Goal: Information Seeking & Learning: Understand process/instructions

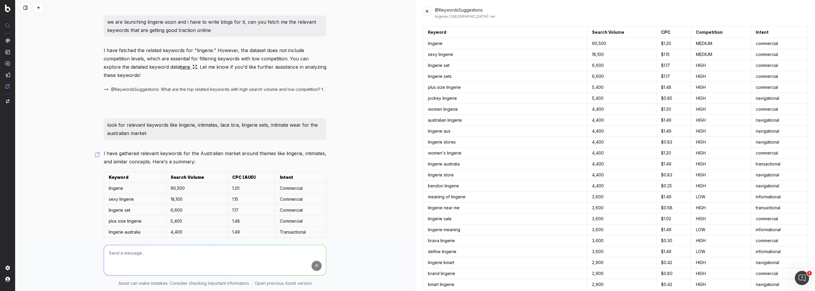
scroll to position [115, 0]
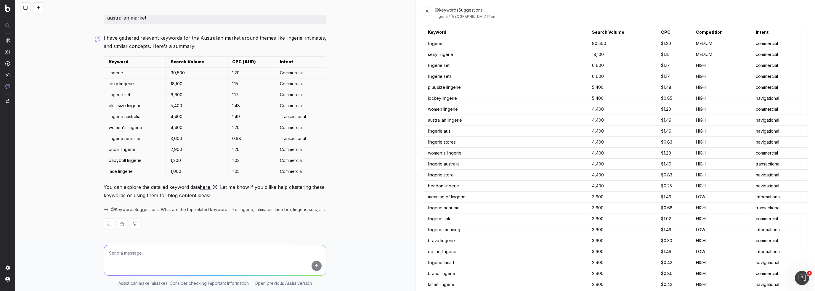
click at [428, 14] on button at bounding box center [427, 11] width 8 height 8
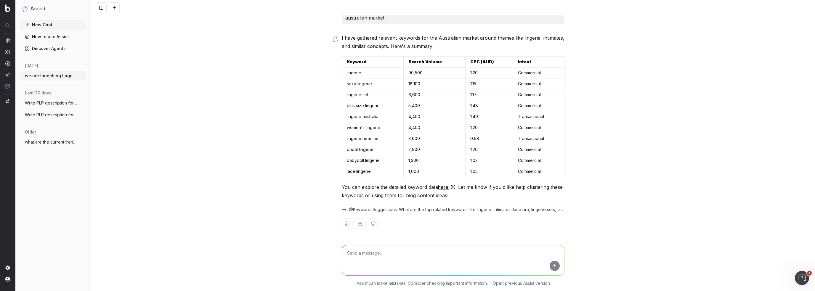
click at [448, 183] on link "here" at bounding box center [446, 187] width 17 height 8
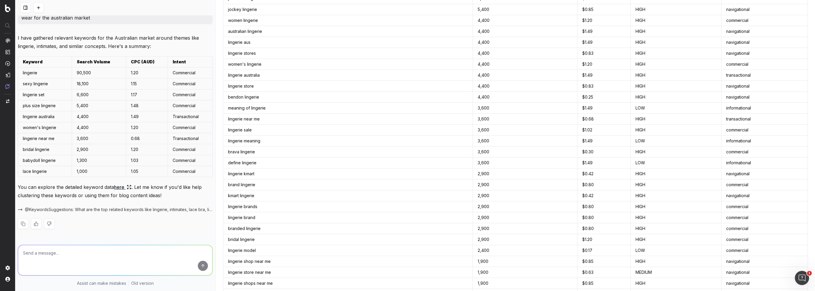
scroll to position [0, 0]
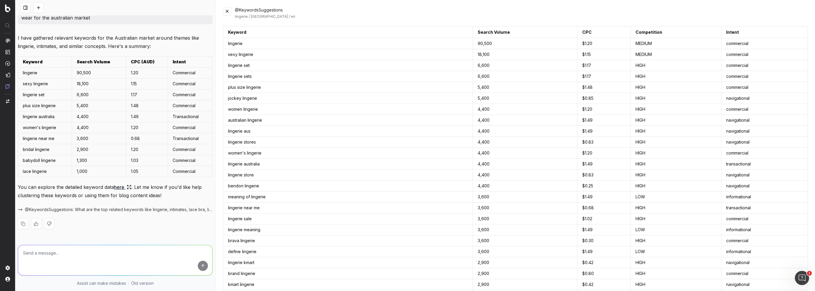
click at [229, 12] on button at bounding box center [227, 11] width 8 height 8
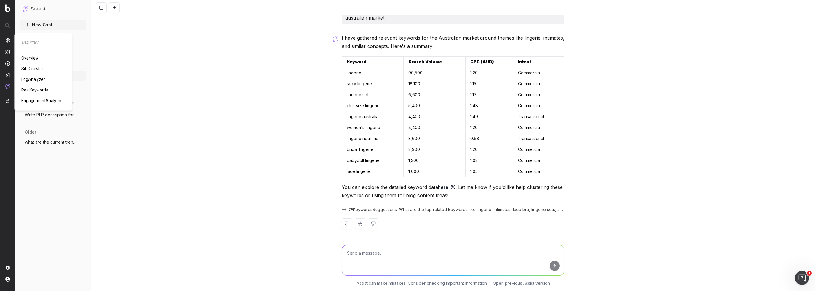
click at [7, 41] on img at bounding box center [7, 40] width 5 height 5
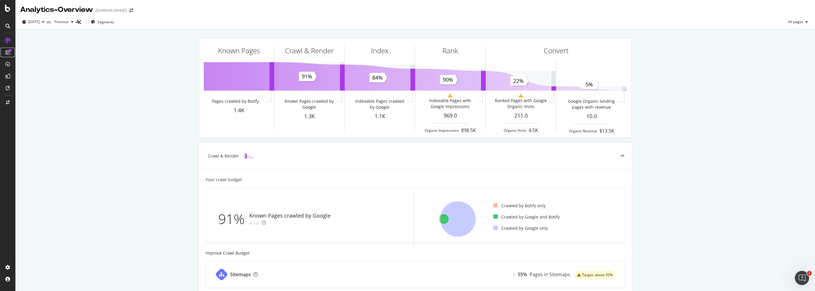
click at [6, 54] on icon at bounding box center [7, 52] width 5 height 5
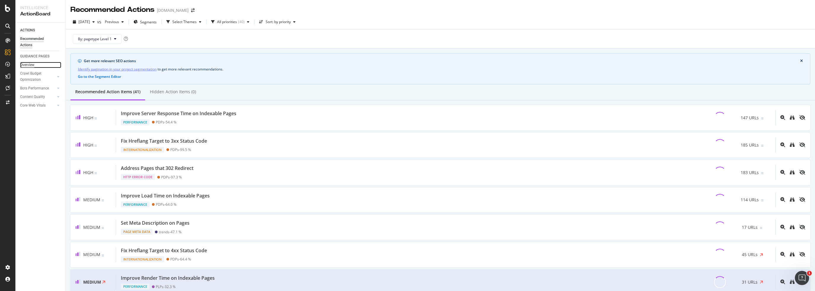
click at [30, 66] on div "Overview" at bounding box center [27, 65] width 14 height 6
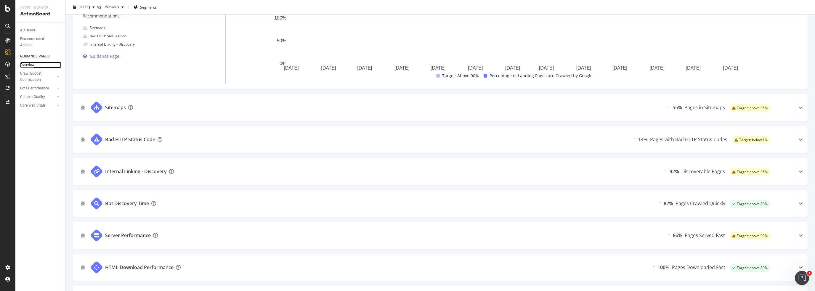
scroll to position [30, 0]
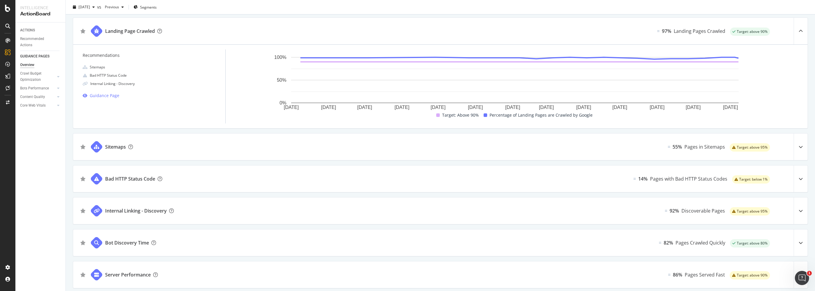
click at [190, 147] on div "Sitemaps 55% Pages in Sitemaps Target: above 95%" at bounding box center [440, 147] width 734 height 27
click at [115, 147] on div "Sitemaps" at bounding box center [115, 146] width 21 height 7
click at [35, 103] on div "Core Web Vitals" at bounding box center [32, 105] width 25 height 6
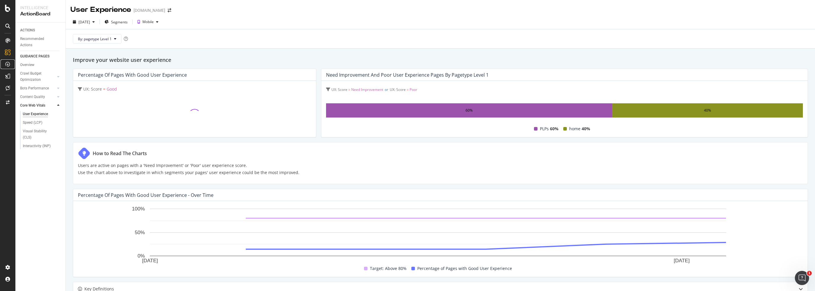
click at [8, 64] on icon at bounding box center [7, 64] width 5 height 5
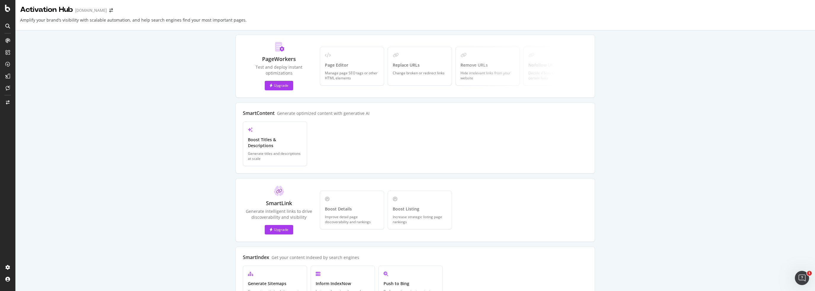
click at [9, 26] on icon at bounding box center [7, 26] width 5 height 5
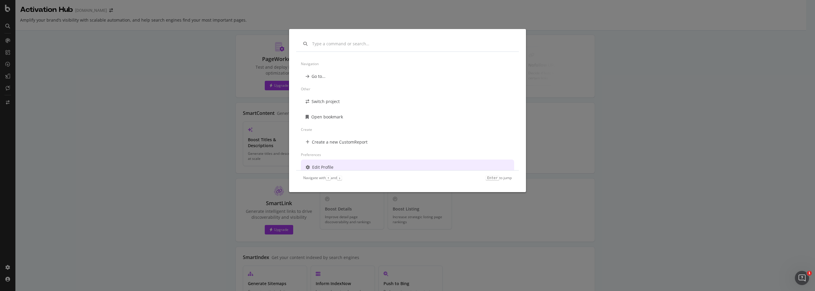
scroll to position [5, 0]
click at [161, 106] on div "Navigation Go to... Other Switch project Open bookmark Create Create a new Cust…" at bounding box center [407, 145] width 815 height 291
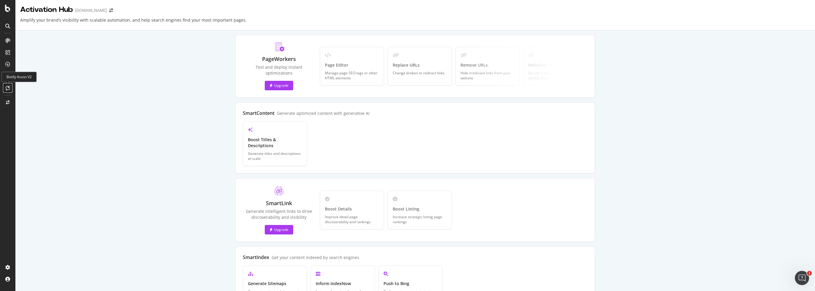
click at [9, 86] on icon at bounding box center [8, 88] width 4 height 5
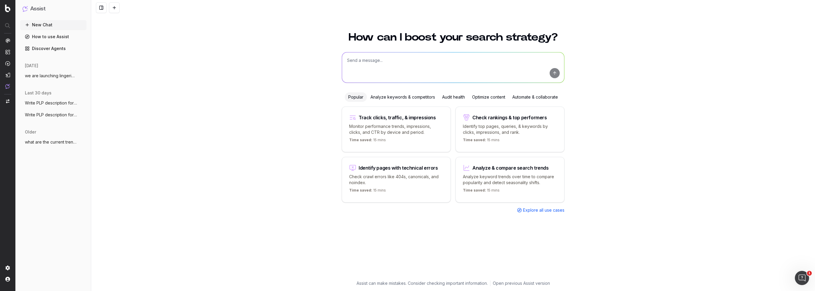
click at [59, 77] on span "we are launching lingerie soon and i hav" at bounding box center [51, 76] width 52 height 6
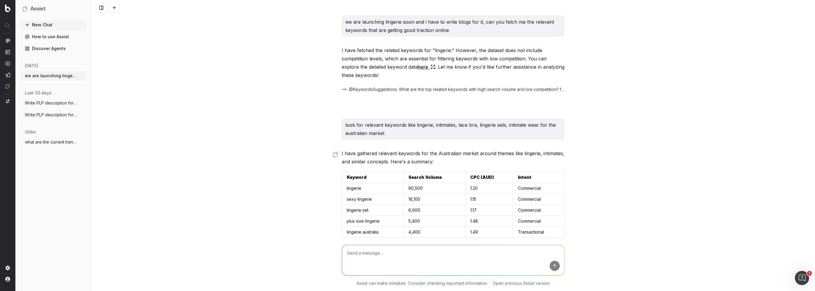
scroll to position [115, 0]
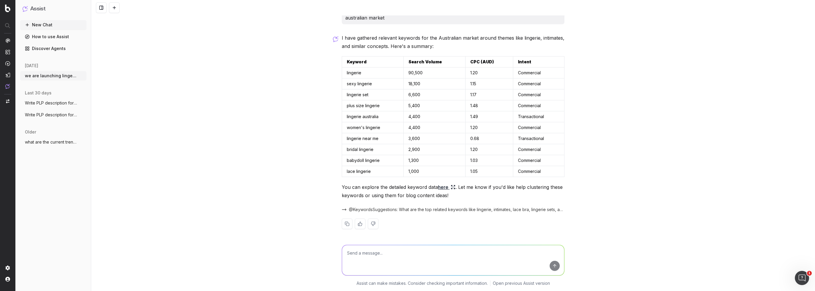
click at [62, 102] on span "Write PLP description for The Vegan Leat" at bounding box center [51, 103] width 52 height 6
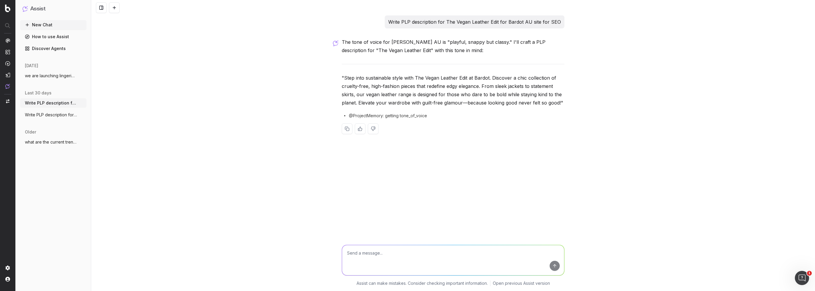
click at [62, 108] on ul "Write PLP description for The Vegan Leat More Write PLP description for dresses…" at bounding box center [53, 108] width 66 height 21
click at [62, 111] on button "Write PLP description for dresses catego" at bounding box center [53, 114] width 66 height 9
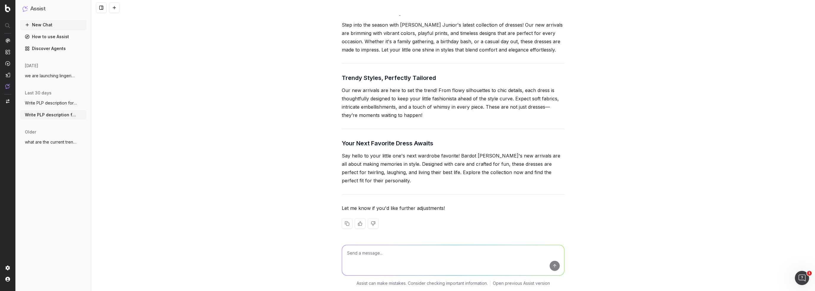
click at [64, 76] on span "we are launching lingerie soon and i hav" at bounding box center [51, 76] width 52 height 6
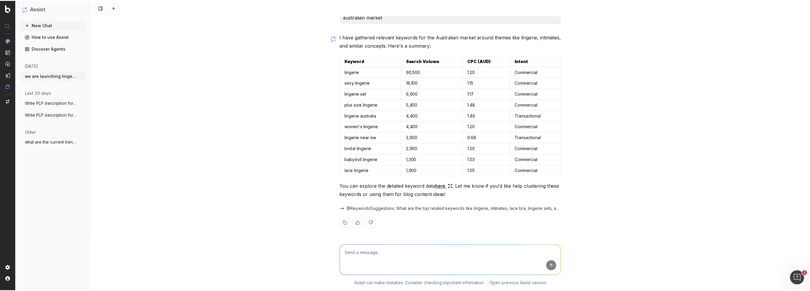
scroll to position [115, 0]
click at [53, 32] on link "How to use Assist" at bounding box center [53, 36] width 66 height 9
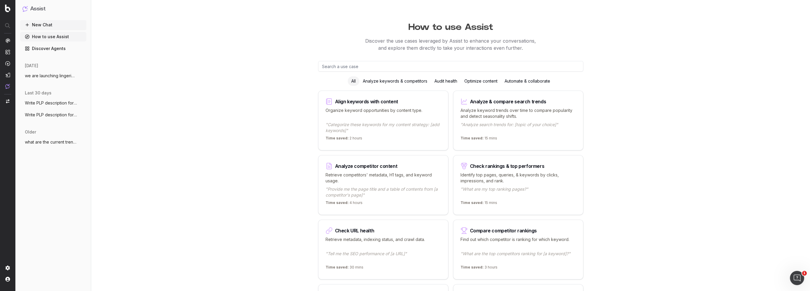
click at [400, 196] on p ""Provide me the page title and a table of contents from [a competitor's page]"" at bounding box center [383, 192] width 115 height 12
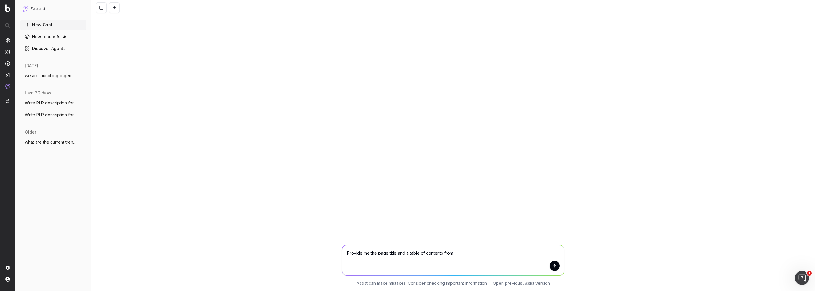
drag, startPoint x: 458, startPoint y: 253, endPoint x: 336, endPoint y: 235, distance: 123.4
click at [343, 252] on textarea "Provide me the page title and a table of contents from" at bounding box center [453, 260] width 222 height 30
click at [52, 39] on link "How to use Assist" at bounding box center [53, 36] width 66 height 9
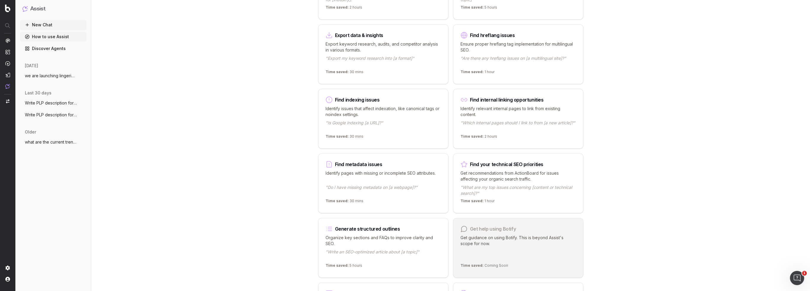
scroll to position [326, 0]
